Goal: Transaction & Acquisition: Purchase product/service

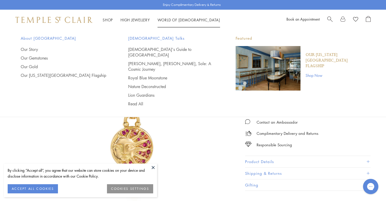
click at [327, 18] on span "Search" at bounding box center [329, 18] width 5 height 5
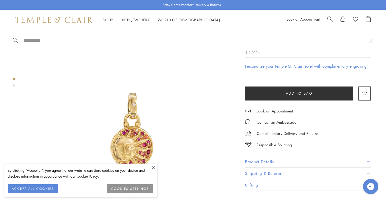
paste input "**********"
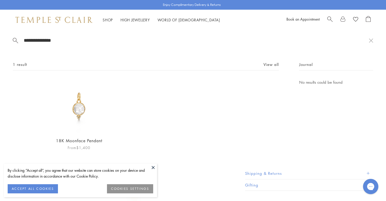
type input "**********"
click at [73, 107] on img at bounding box center [79, 106] width 54 height 54
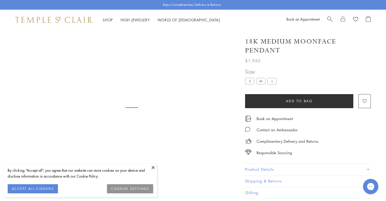
scroll to position [30, 0]
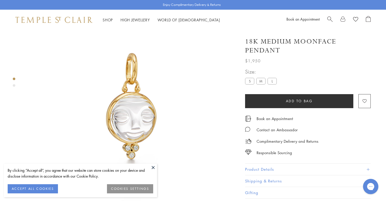
click at [250, 79] on label "S" at bounding box center [249, 81] width 9 height 6
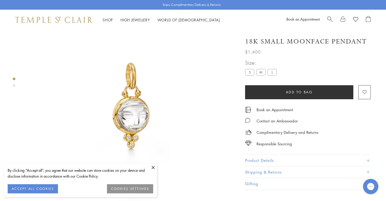
click at [260, 73] on label "M" at bounding box center [260, 72] width 9 height 6
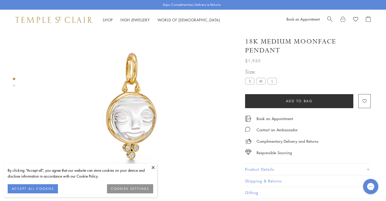
click at [273, 81] on label "L" at bounding box center [271, 81] width 9 height 6
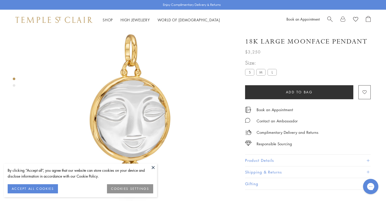
click at [261, 74] on label "M" at bounding box center [260, 72] width 9 height 6
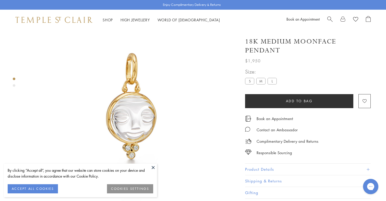
click at [251, 80] on label "S" at bounding box center [249, 81] width 9 height 6
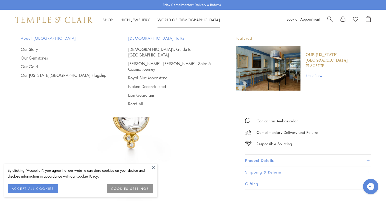
click at [330, 20] on span "Search" at bounding box center [329, 18] width 5 height 5
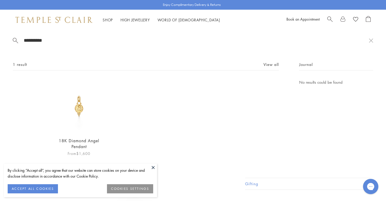
type input "**********"
click at [79, 111] on img at bounding box center [79, 106] width 54 height 54
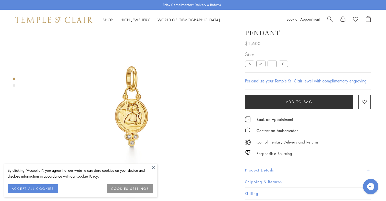
scroll to position [30, 0]
click at [251, 61] on label "S" at bounding box center [249, 64] width 9 height 6
click at [259, 65] on label "M" at bounding box center [260, 64] width 9 height 6
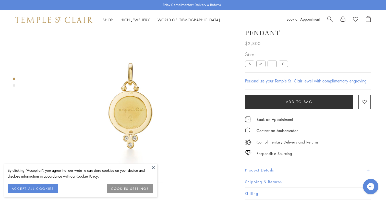
click at [250, 63] on label "S" at bounding box center [249, 64] width 9 height 6
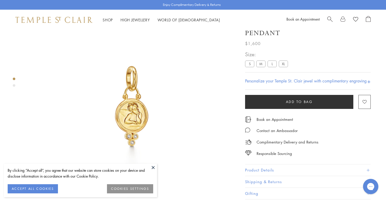
click at [135, 117] on img at bounding box center [132, 106] width 212 height 212
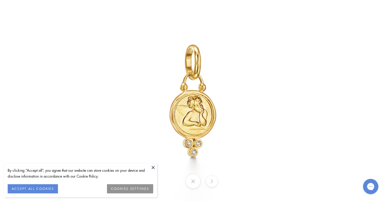
click at [174, 112] on img at bounding box center [193, 101] width 298 height 298
click at [108, 104] on img at bounding box center [193, 101] width 298 height 298
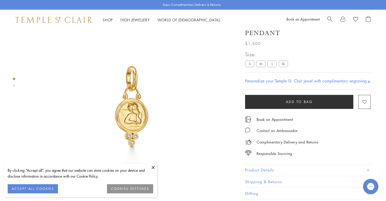
click at [326, 17] on div "Book an Appointment" at bounding box center [328, 20] width 84 height 8
click at [327, 17] on span "Search" at bounding box center [329, 18] width 5 height 5
